Goal: Transaction & Acquisition: Purchase product/service

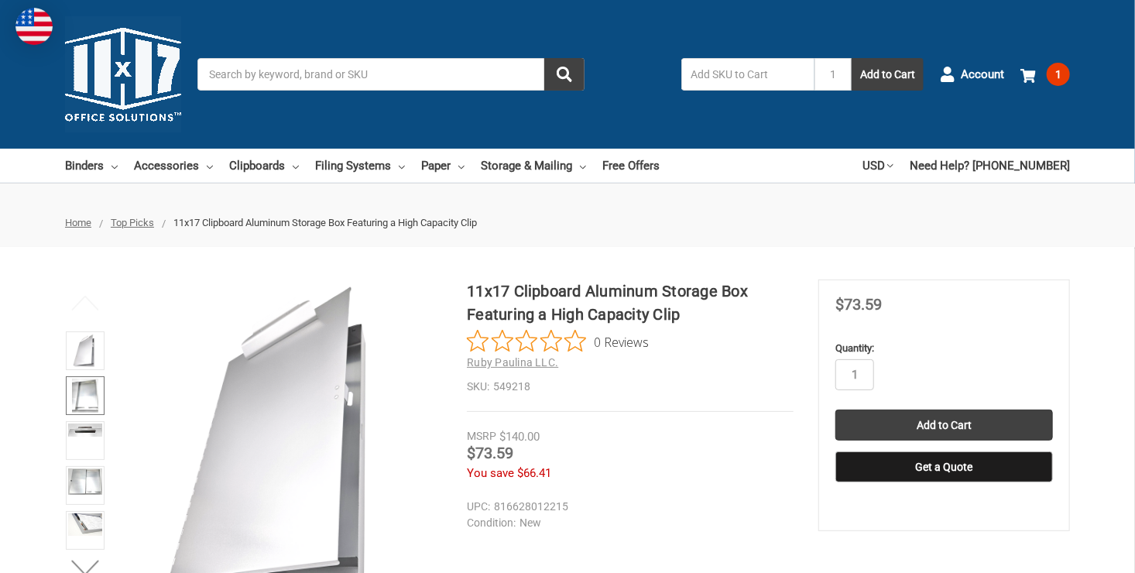
click at [78, 391] on img at bounding box center [85, 396] width 26 height 34
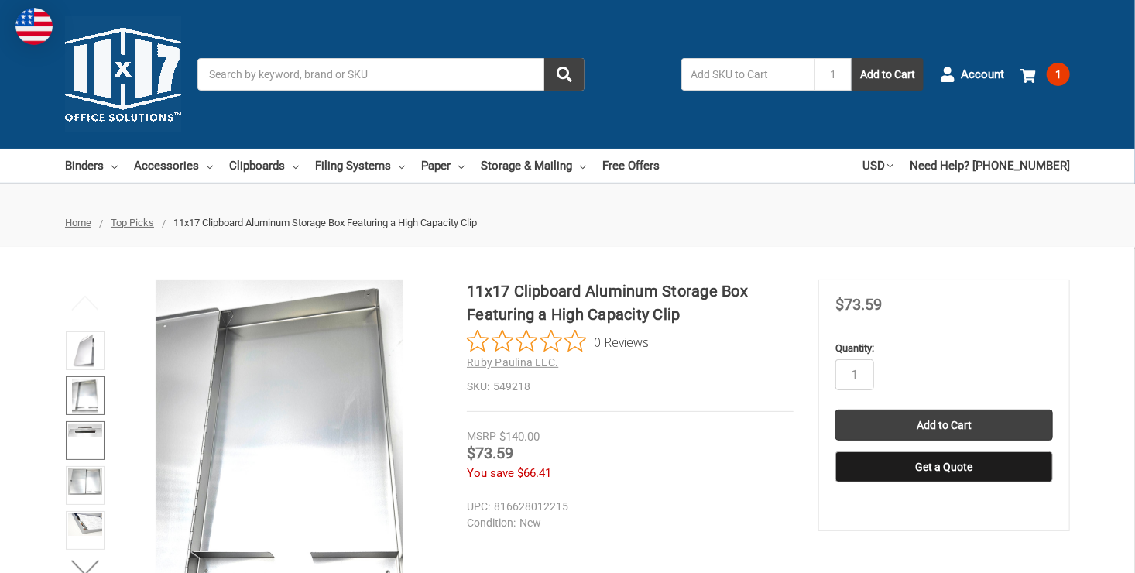
click at [88, 449] on link at bounding box center [85, 440] width 39 height 39
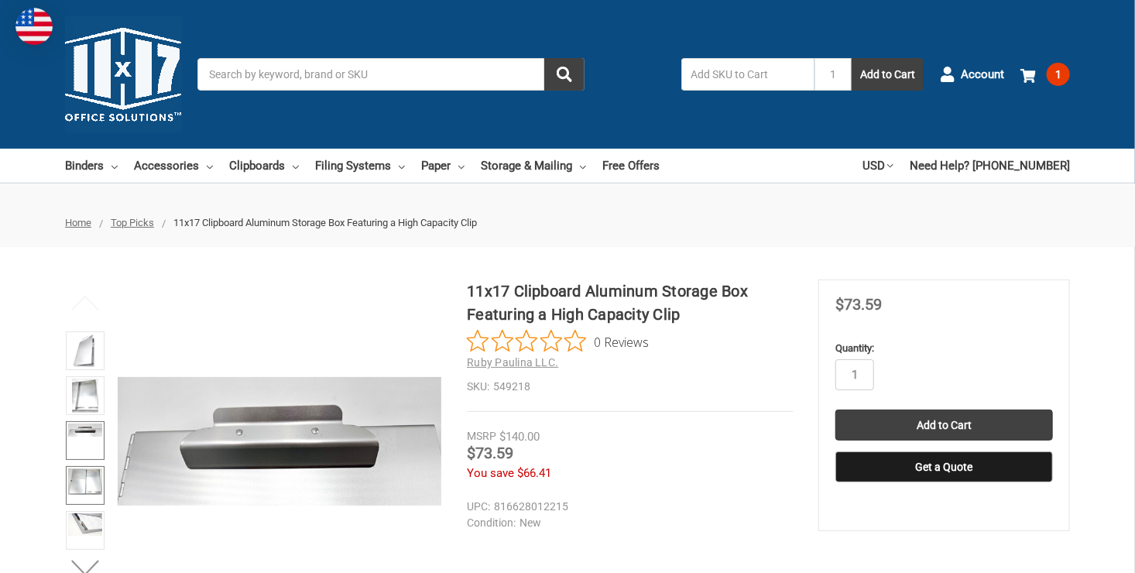
click at [89, 481] on img at bounding box center [85, 481] width 34 height 26
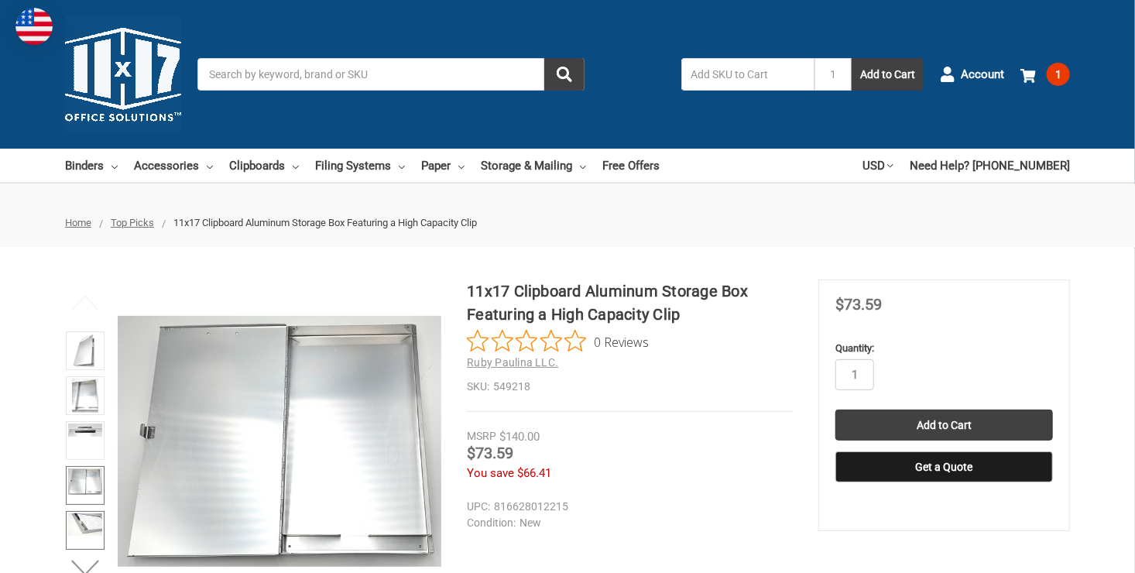
click at [91, 523] on img at bounding box center [85, 524] width 34 height 23
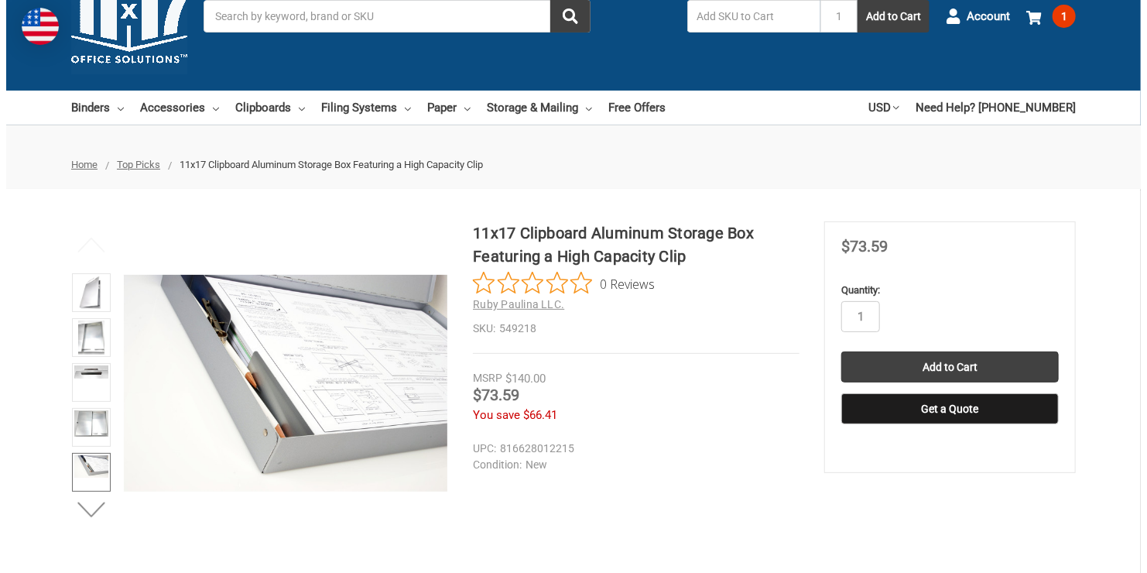
scroll to position [62, 0]
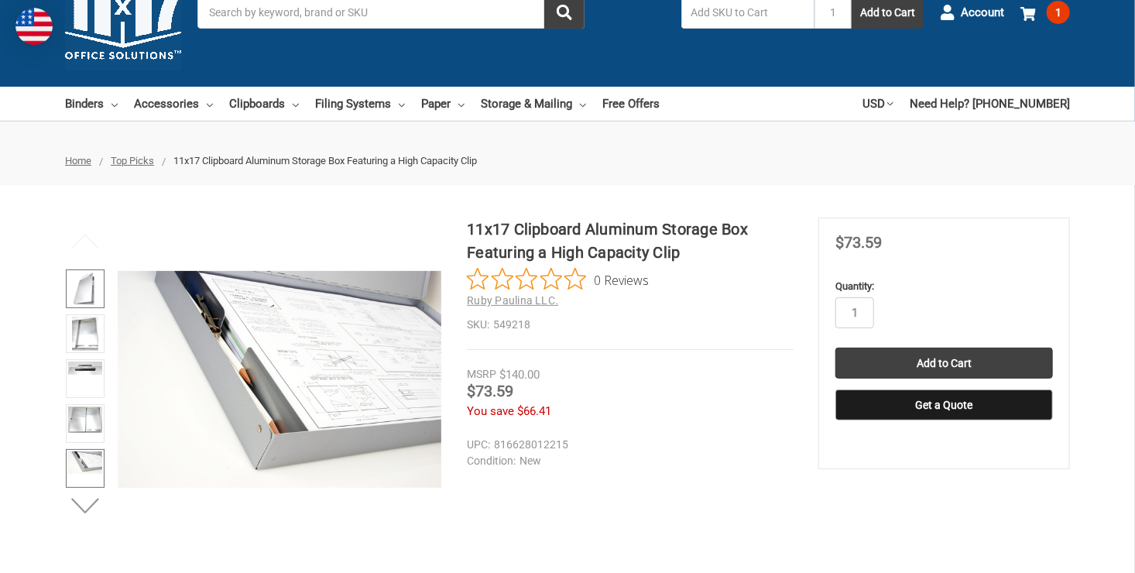
click at [85, 279] on img at bounding box center [85, 289] width 24 height 34
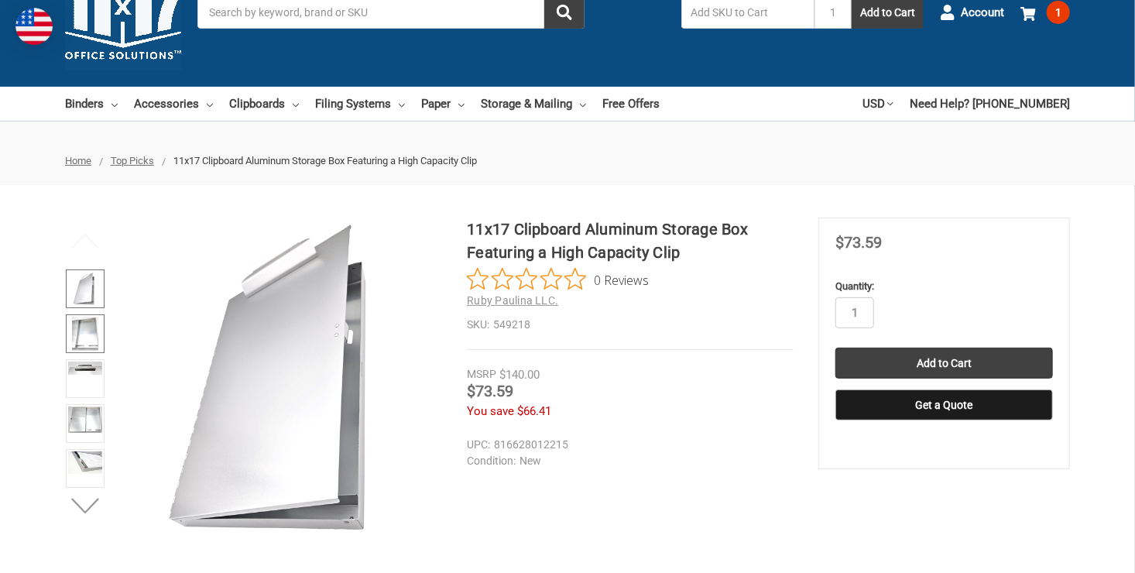
click at [86, 339] on img at bounding box center [85, 334] width 26 height 34
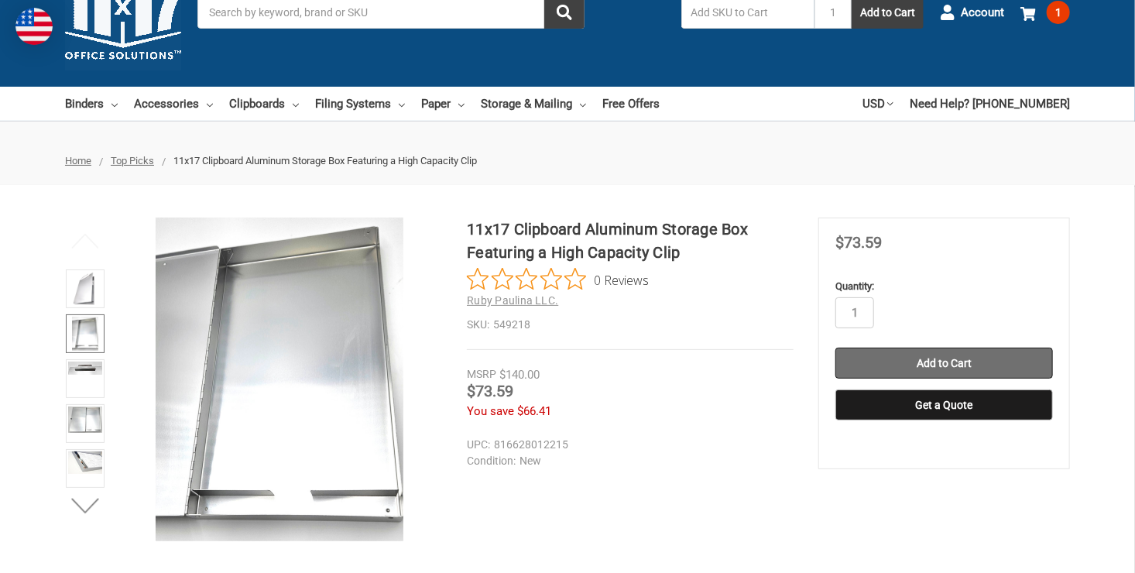
click at [924, 360] on input "Add to Cart" at bounding box center [944, 363] width 218 height 31
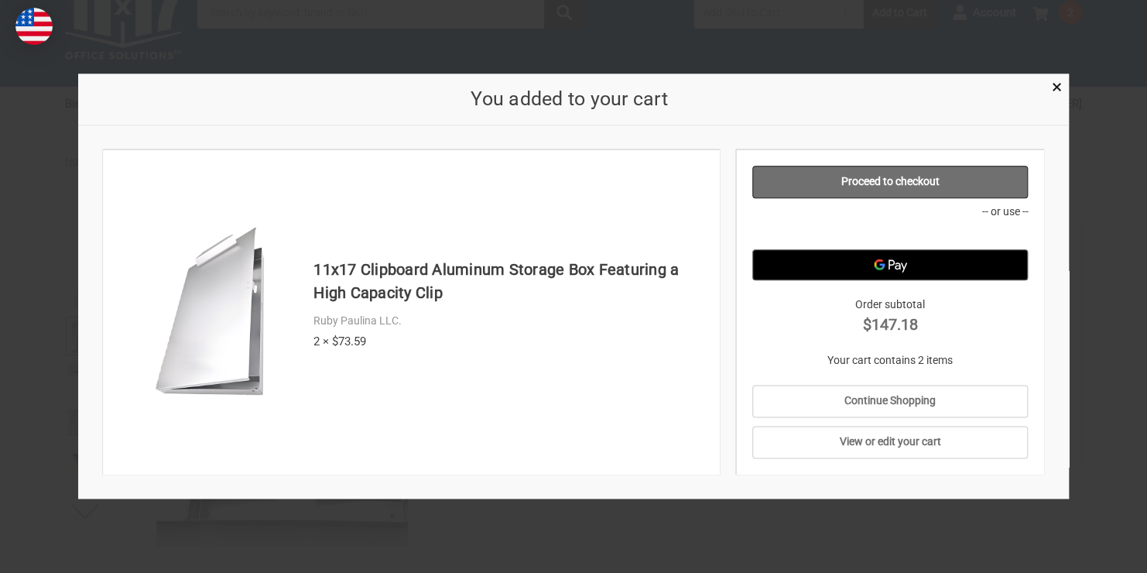
click at [865, 187] on link "Proceed to checkout" at bounding box center [891, 182] width 276 height 33
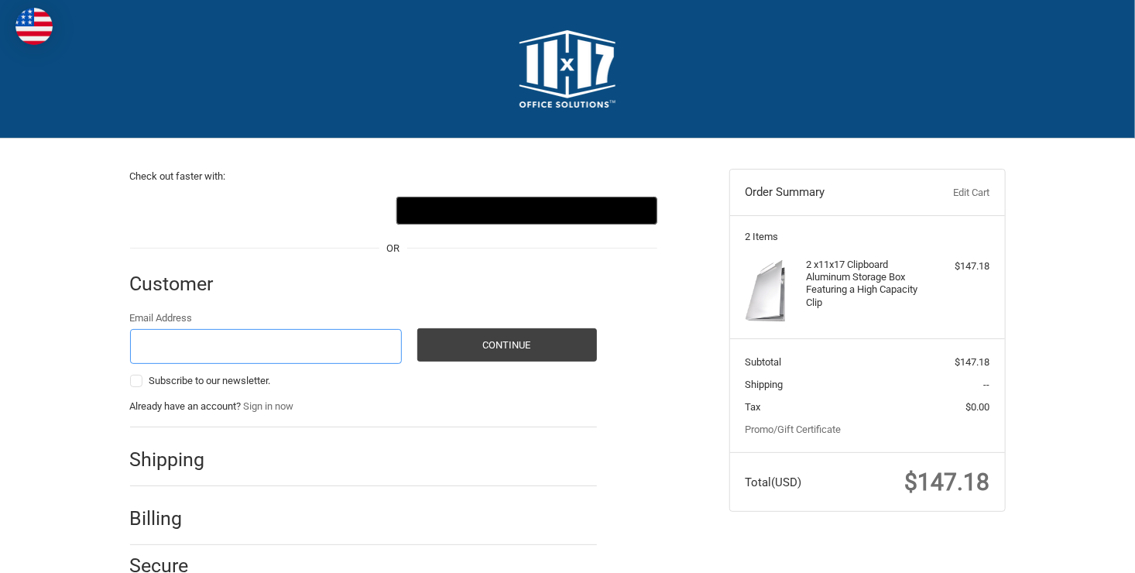
scroll to position [60, 0]
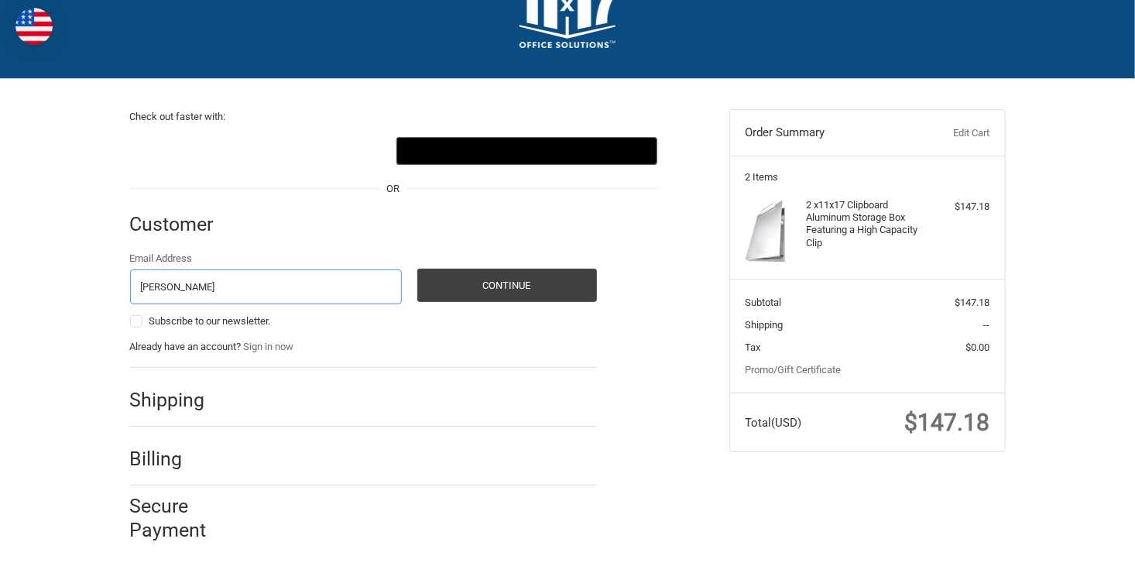
type input "ken.a.smith@shell.com"
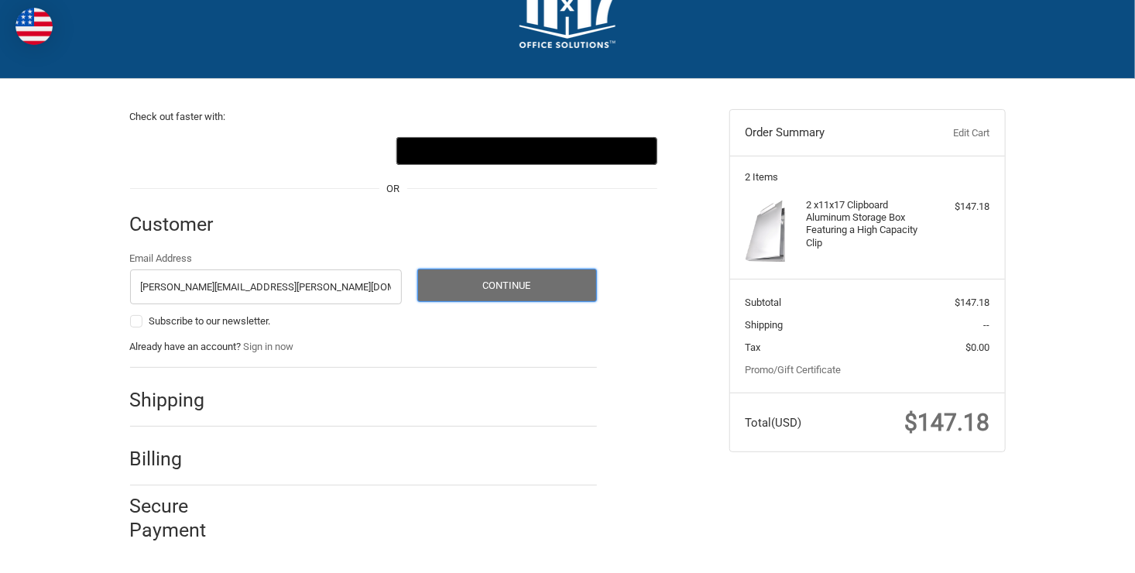
click at [514, 285] on button "Continue" at bounding box center [507, 285] width 180 height 33
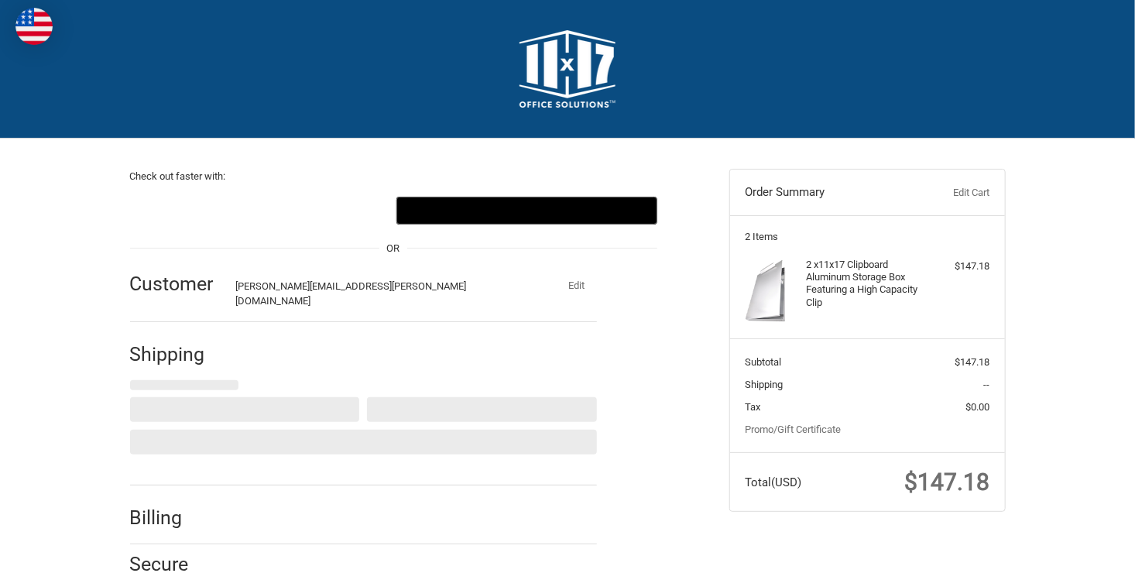
scroll to position [48, 0]
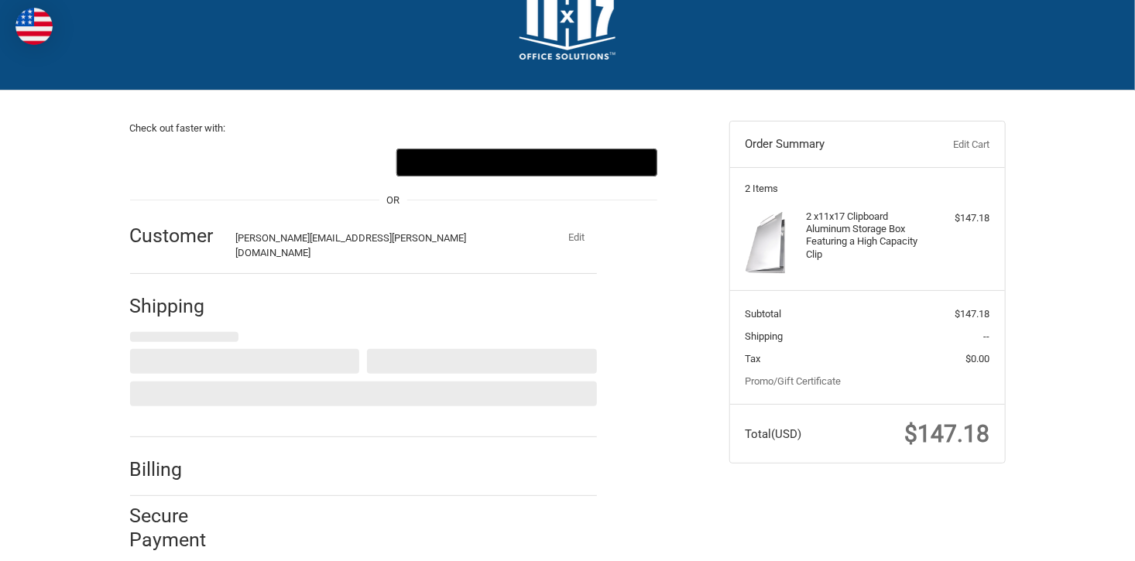
select select "US"
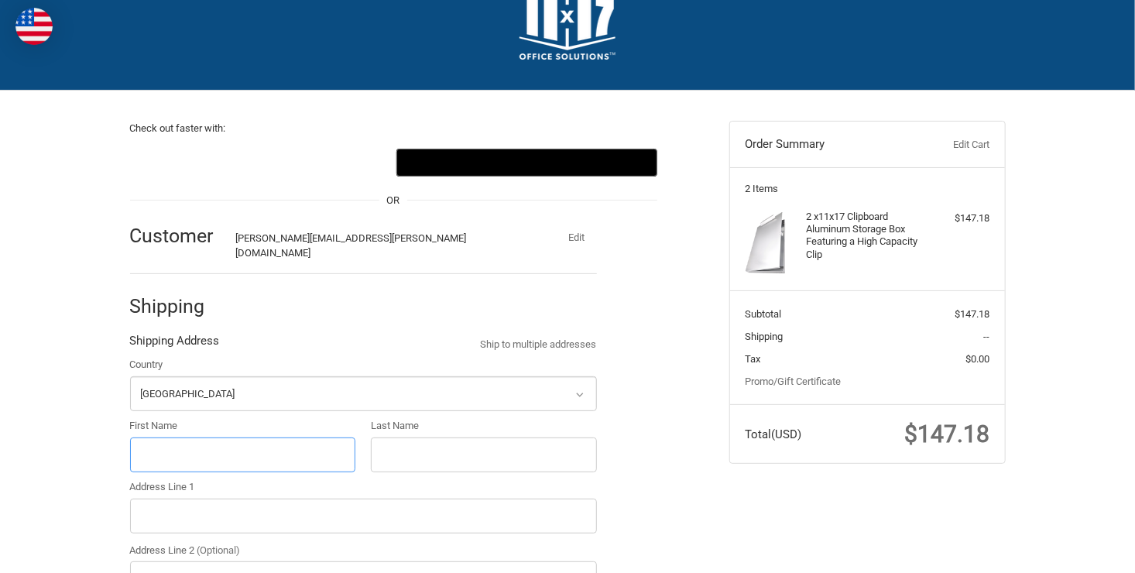
click at [187, 446] on input "First Name" at bounding box center [243, 454] width 226 height 35
type input "Kenneth"
type input "Smith"
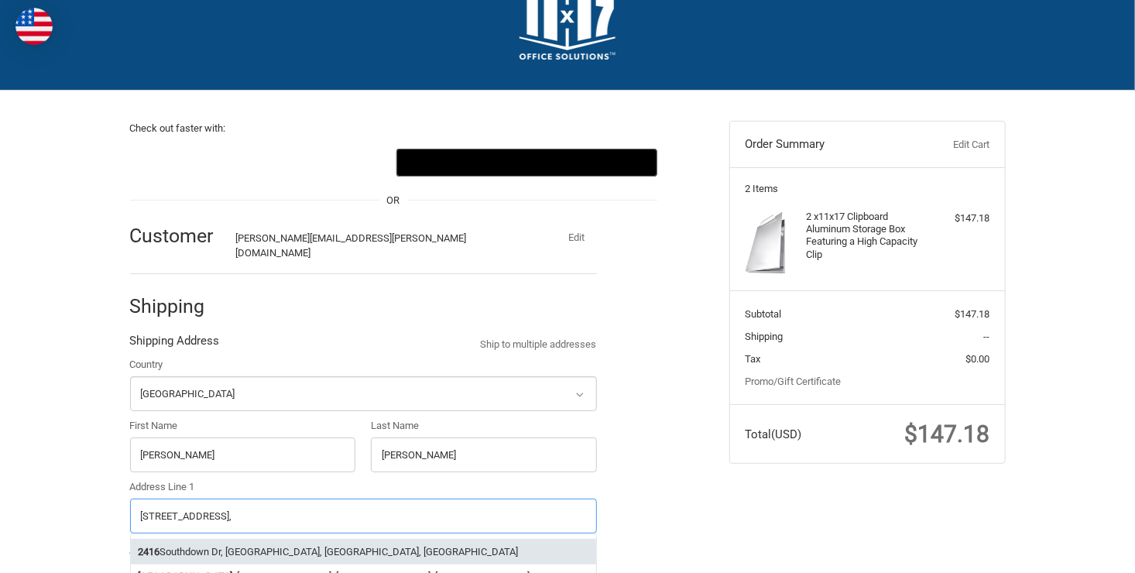
click at [215, 539] on li "2416 Southdown Dr, Thibodaux, LA, USA" at bounding box center [363, 552] width 465 height 26
type input "2416 Southdown Dr"
type input "Thibodaux"
type input "70301"
select select "LA"
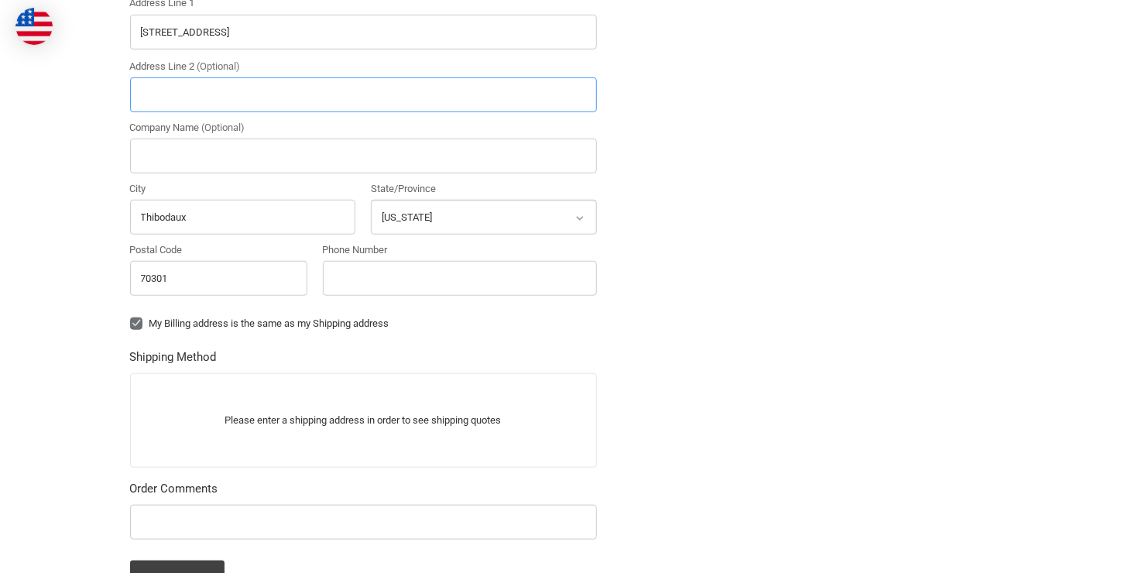
scroll to position [544, 0]
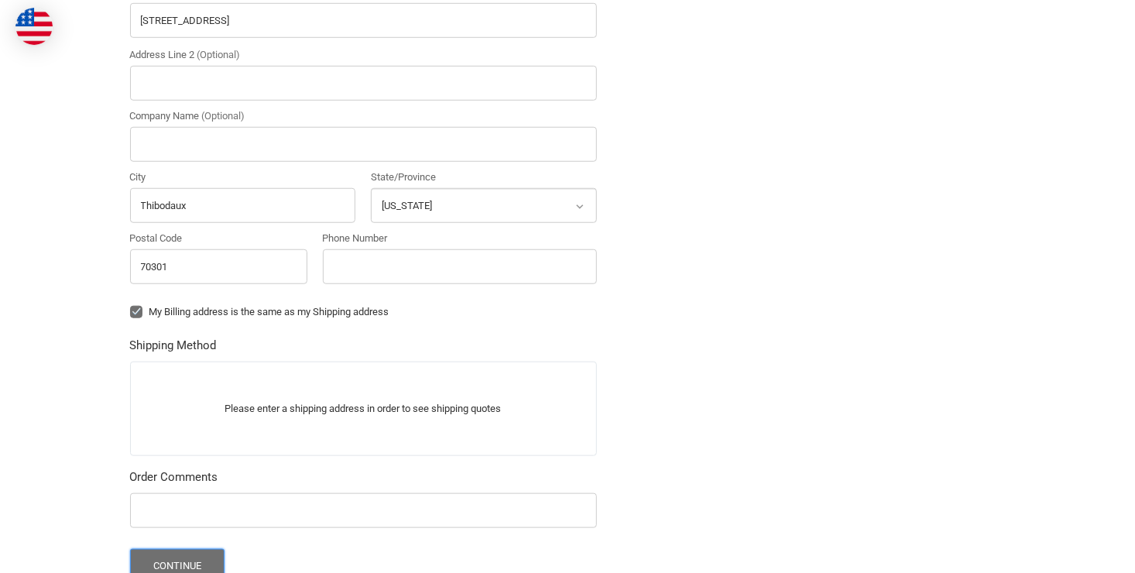
click at [174, 561] on button "Continue" at bounding box center [177, 565] width 95 height 33
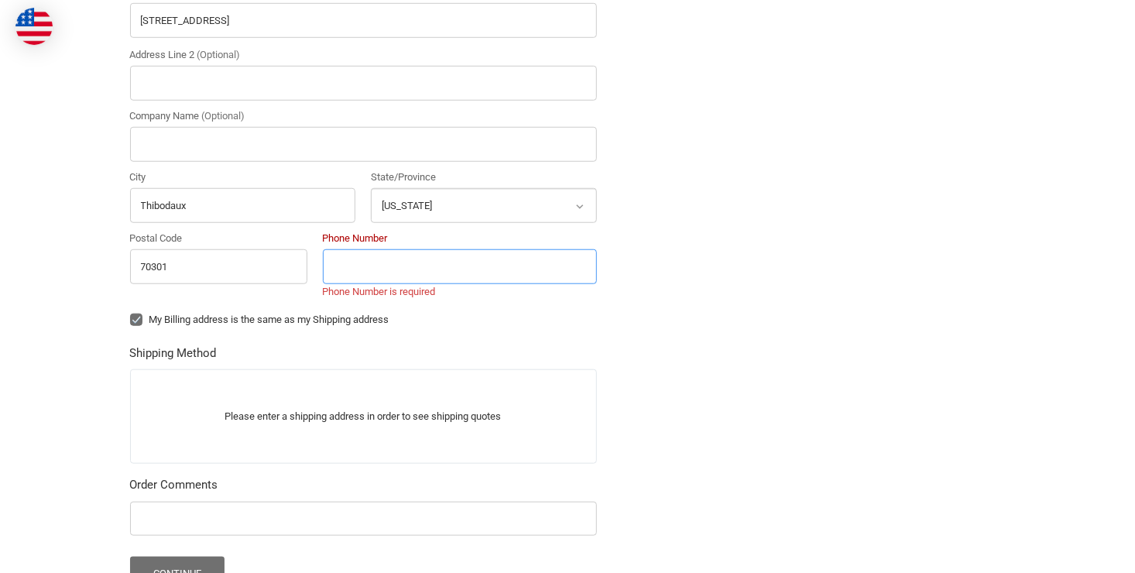
scroll to position [511, 0]
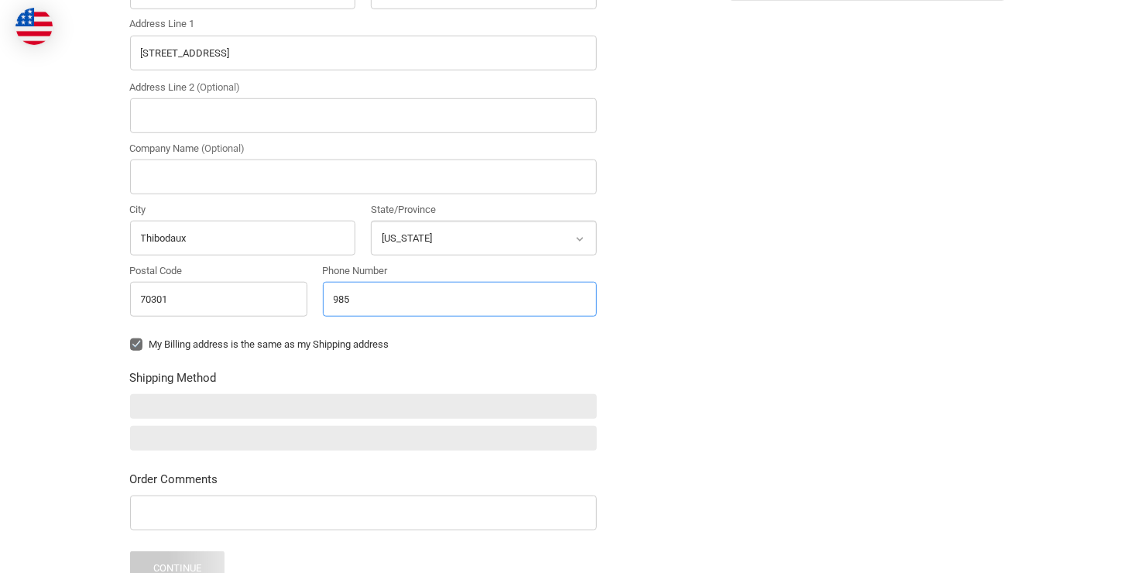
type input "19854137277"
type input "shell pipeline"
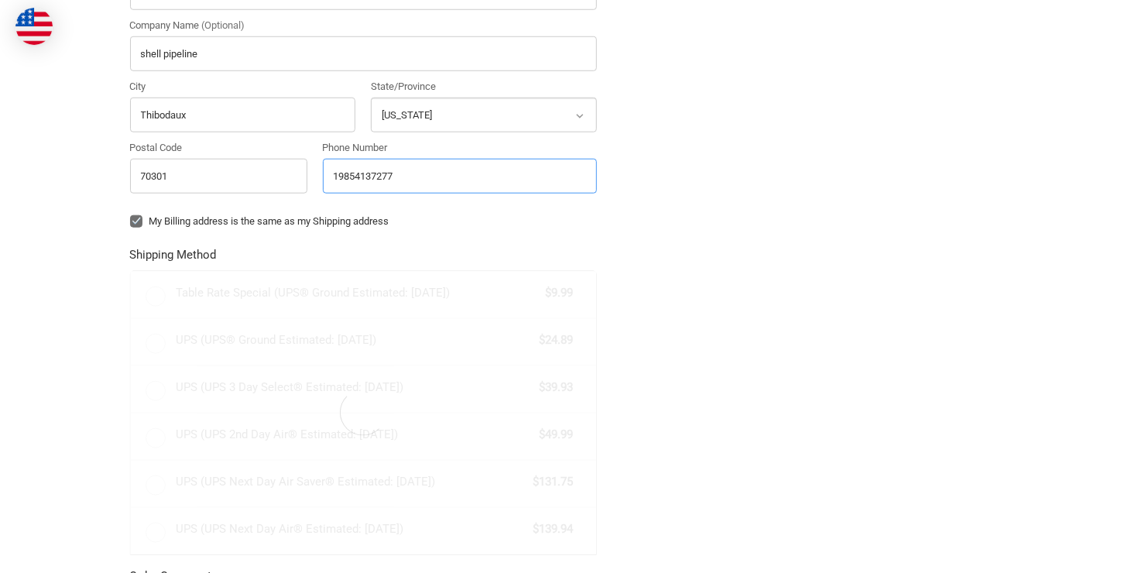
scroll to position [635, 0]
radio input "true"
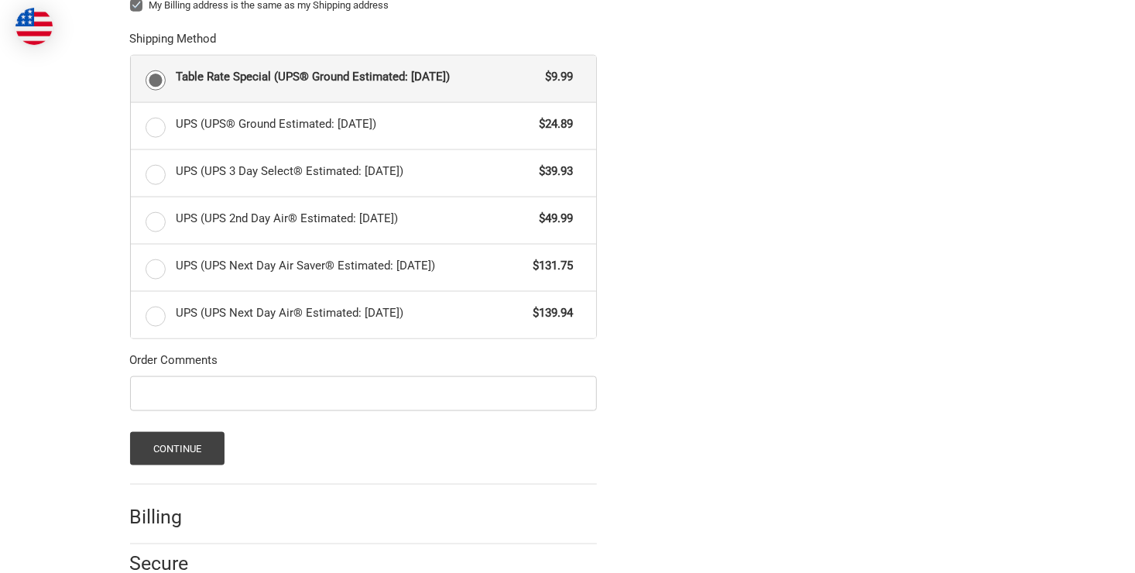
scroll to position [852, 0]
click at [199, 441] on button "Continue" at bounding box center [177, 446] width 95 height 33
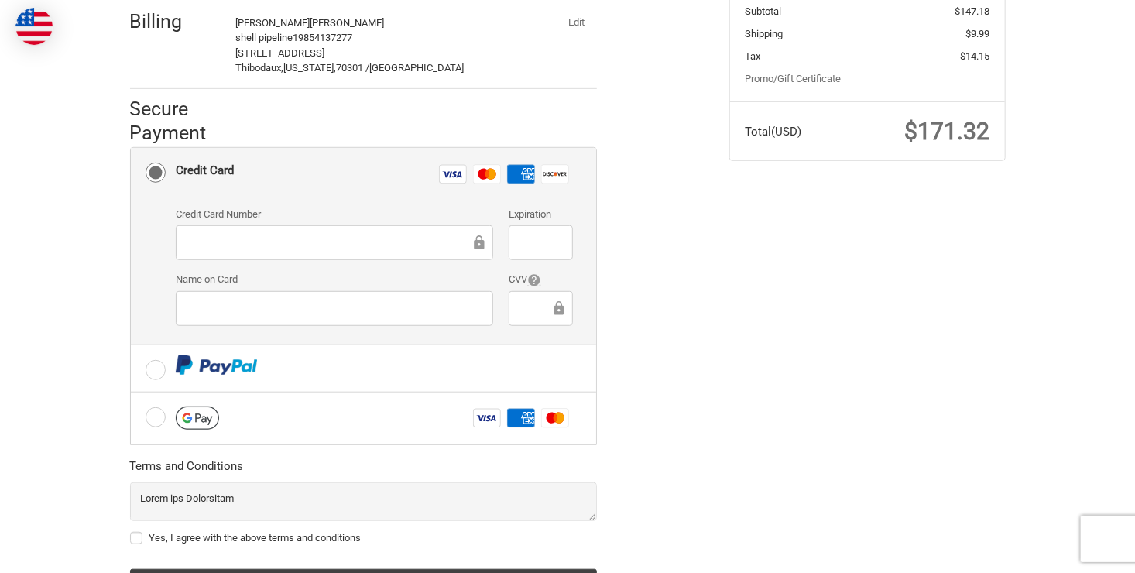
scroll to position [403, 0]
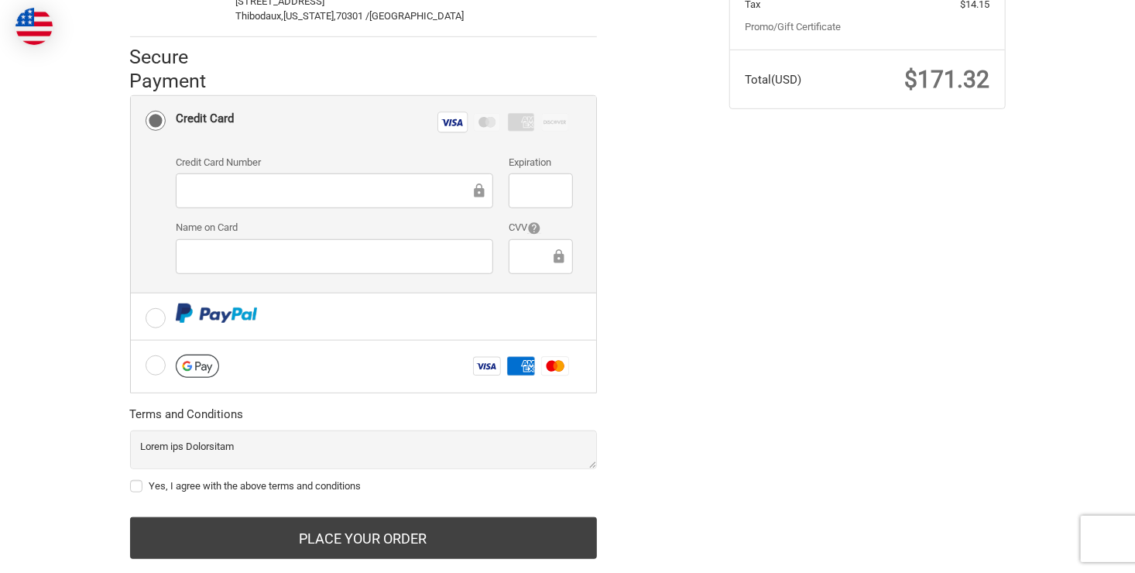
click at [133, 480] on label "Yes, I agree with the above terms and conditions" at bounding box center [363, 486] width 467 height 12
click at [131, 478] on input "Yes, I agree with the above terms and conditions" at bounding box center [130, 478] width 1 height 1
checkbox input "true"
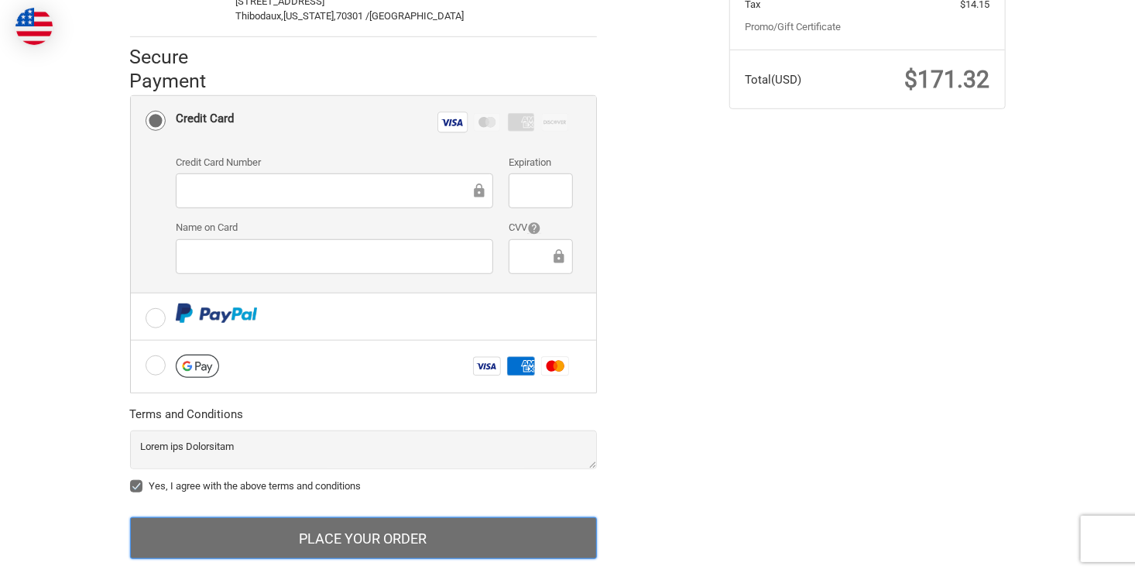
click at [315, 523] on button "Place Your Order" at bounding box center [363, 538] width 467 height 42
click at [350, 525] on button "Place Your Order" at bounding box center [363, 538] width 467 height 42
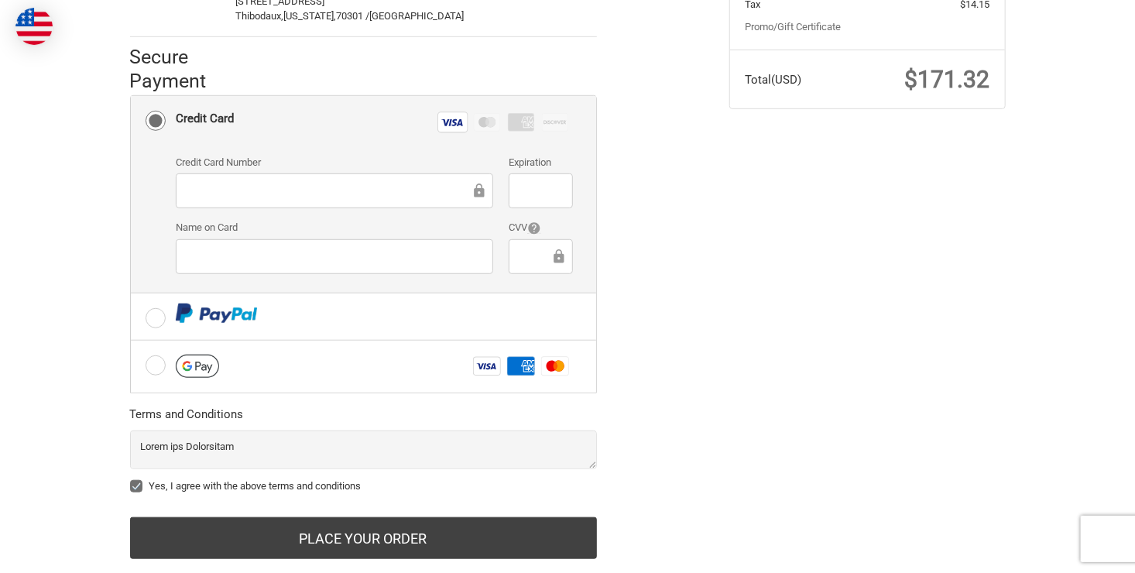
scroll to position [425, 0]
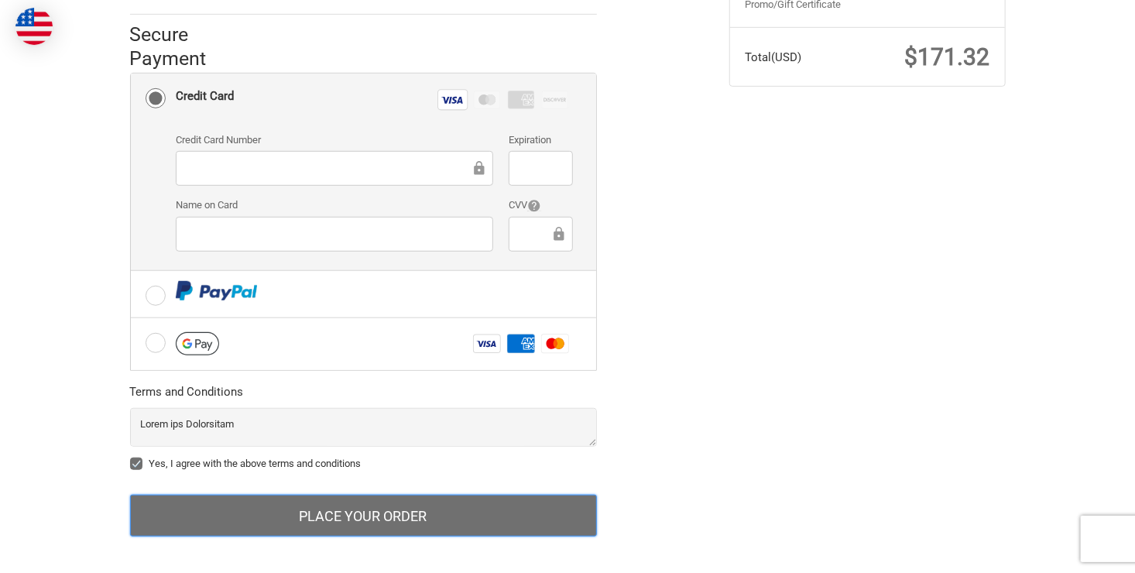
click at [338, 499] on button "Place Your Order" at bounding box center [363, 516] width 467 height 42
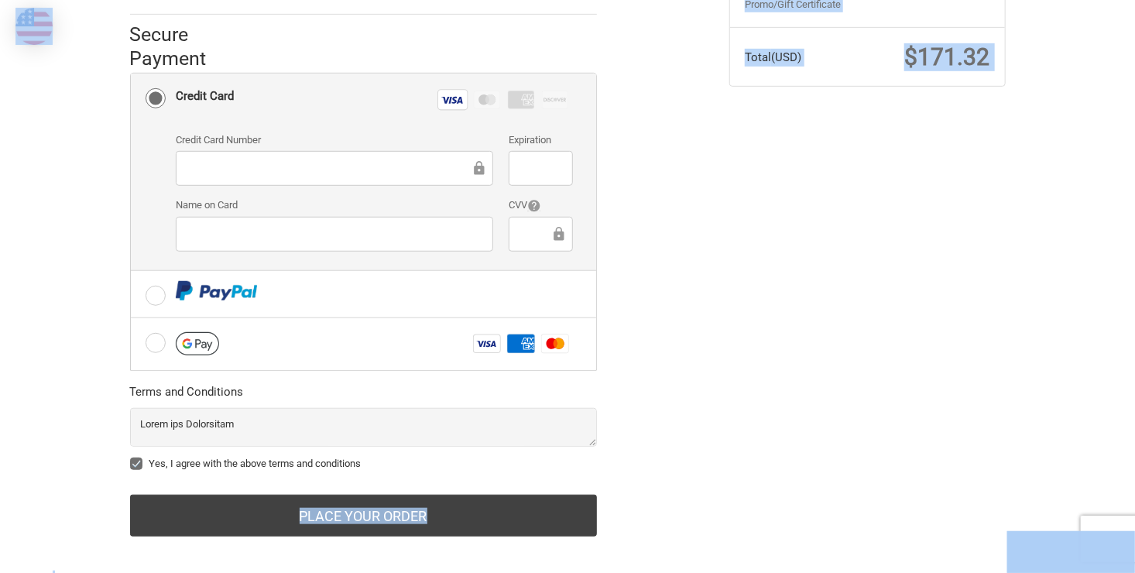
drag, startPoint x: 1034, startPoint y: 457, endPoint x: 1038, endPoint y: 572, distance: 115.5
click at [29, 20] on body "Checkout Check out faster with: @import url(//fonts.googleapis.com/css?family=G…" at bounding box center [567, 80] width 1135 height 1011
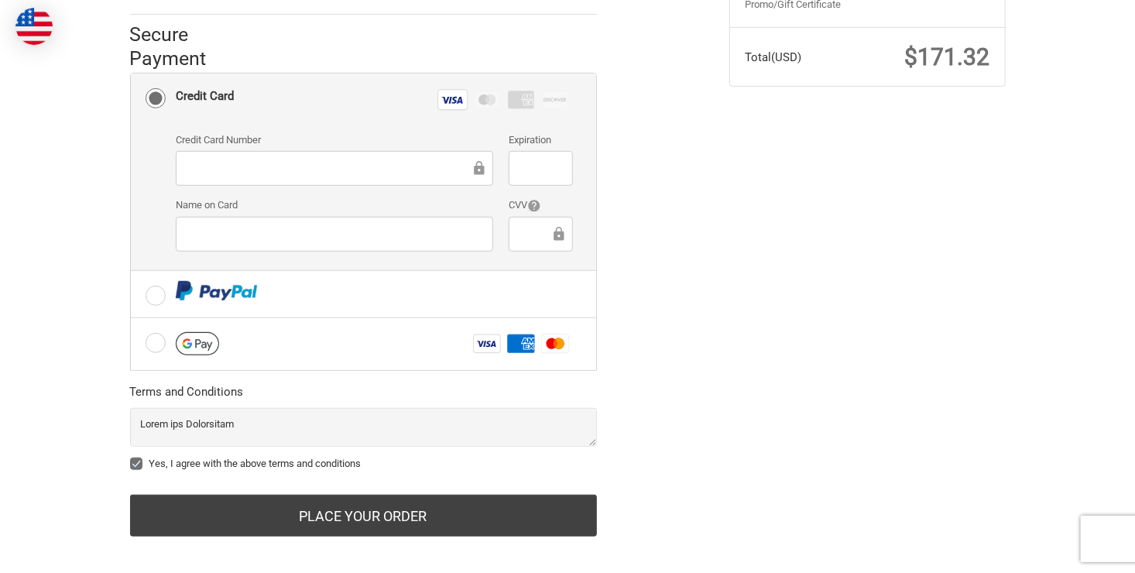
click at [97, 361] on div "Check out faster with: @import url(//fonts.googleapis.com/css?family=Google+San…" at bounding box center [567, 142] width 1135 height 857
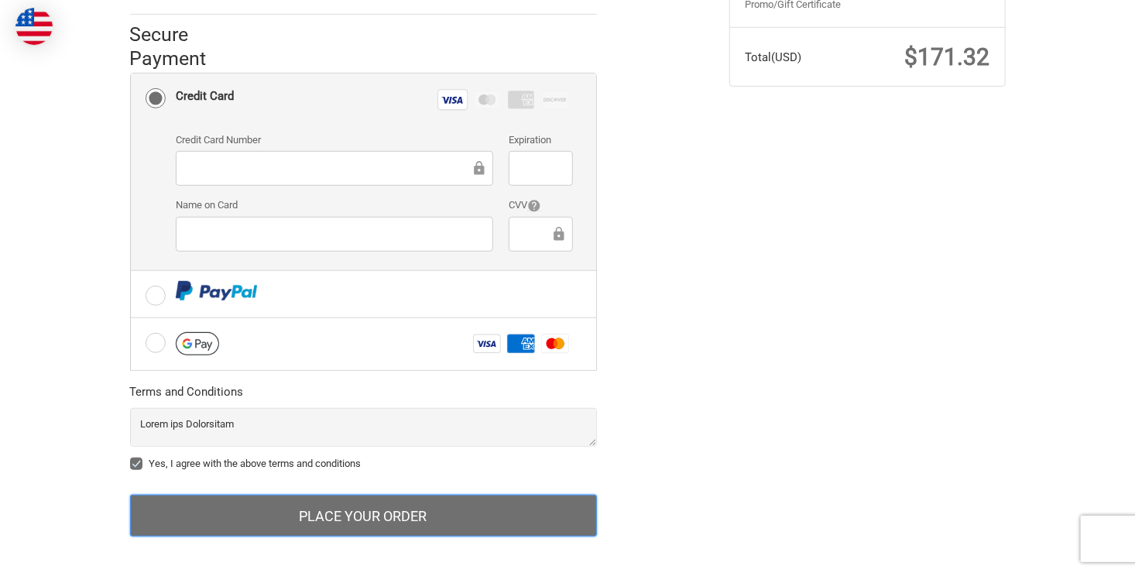
click at [402, 502] on button "Place Your Order" at bounding box center [363, 516] width 467 height 42
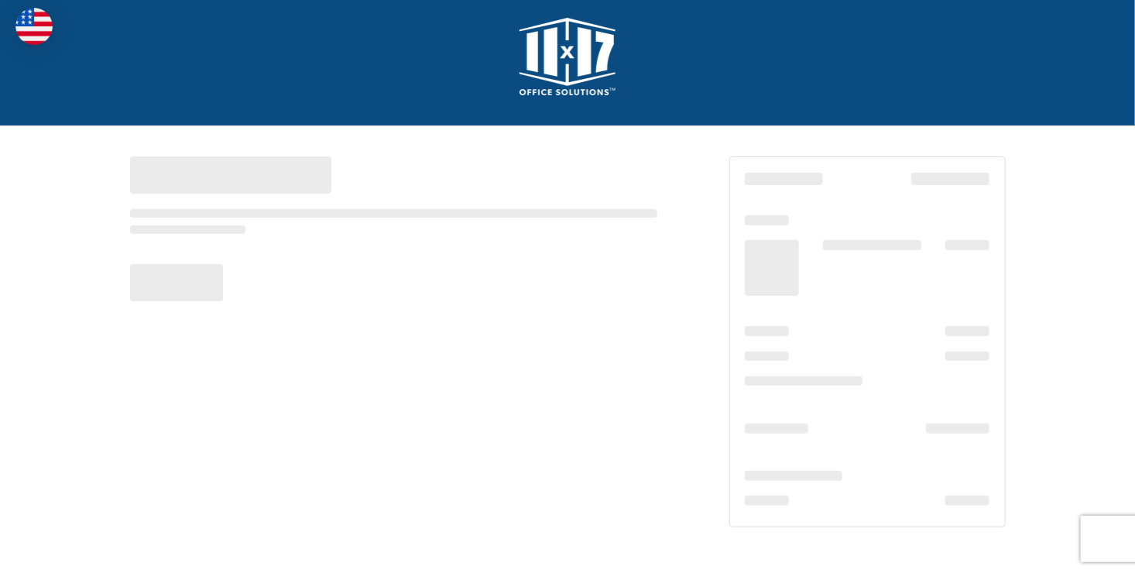
scroll to position [12, 0]
